Goal: Find specific page/section: Locate item on page

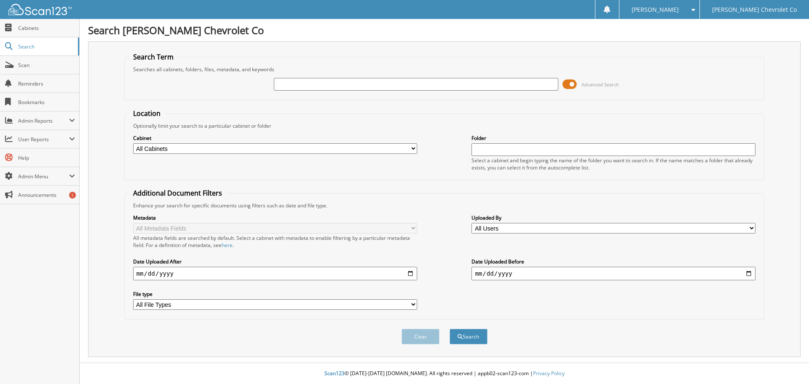
click at [341, 84] on input "text" at bounding box center [416, 84] width 284 height 13
type input "U5391"
click at [450, 329] on button "Search" at bounding box center [469, 337] width 38 height 16
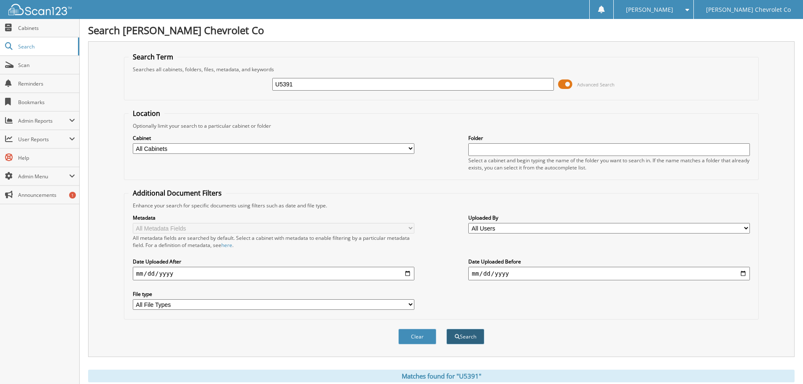
click at [461, 339] on button "Search" at bounding box center [465, 337] width 38 height 16
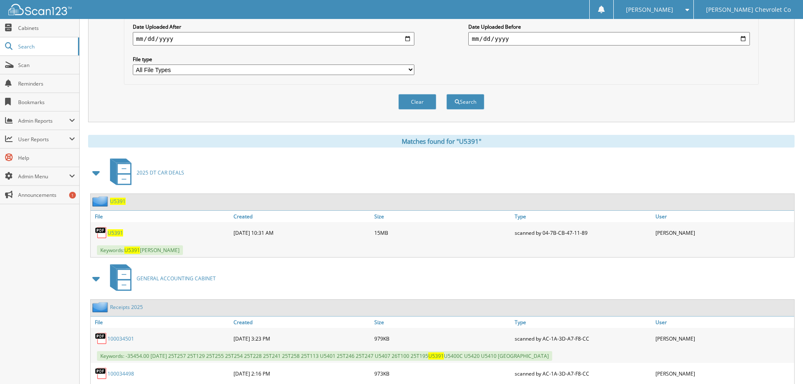
scroll to position [253, 0]
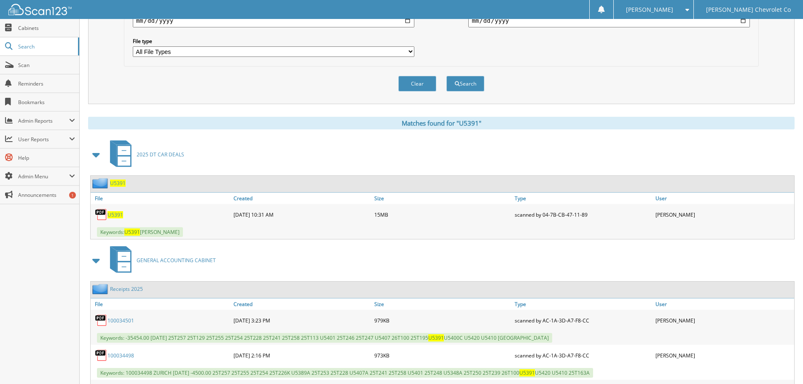
click at [117, 210] on div "U5391" at bounding box center [161, 214] width 141 height 17
click at [115, 214] on span "U5391" at bounding box center [115, 214] width 16 height 7
click at [117, 215] on span "U5391" at bounding box center [115, 214] width 16 height 7
